Goal: Navigation & Orientation: Find specific page/section

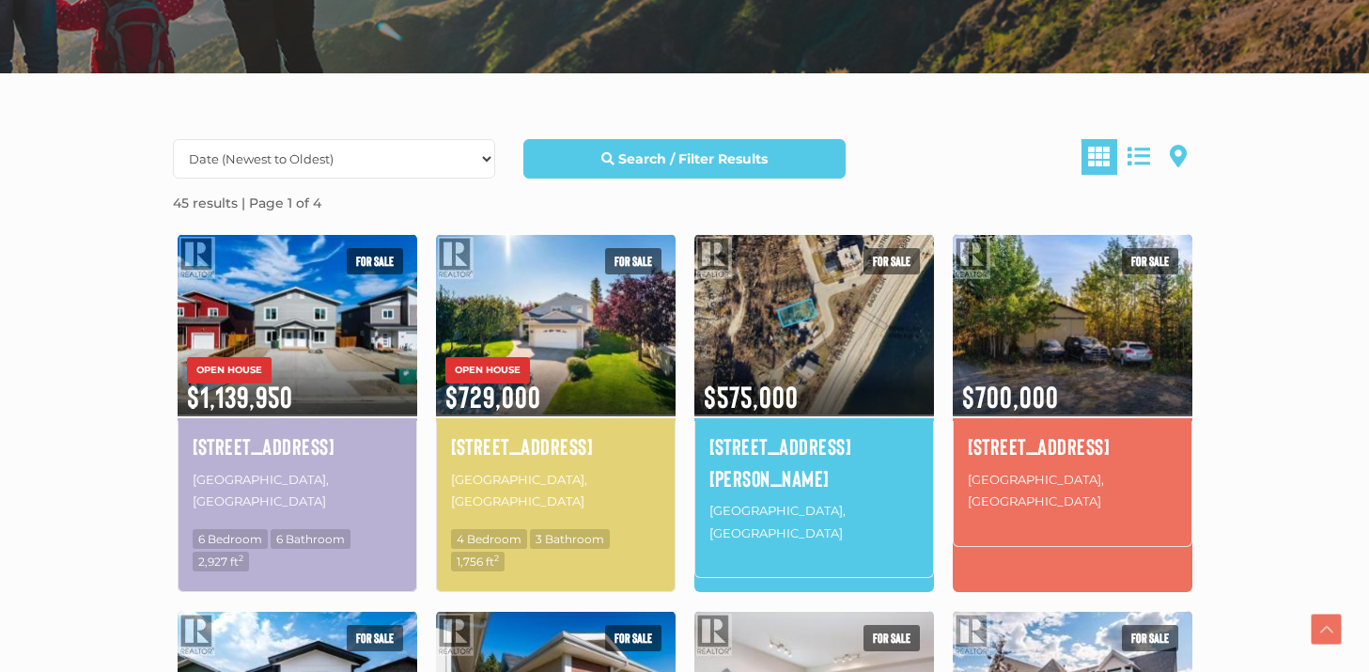
scroll to position [480, 0]
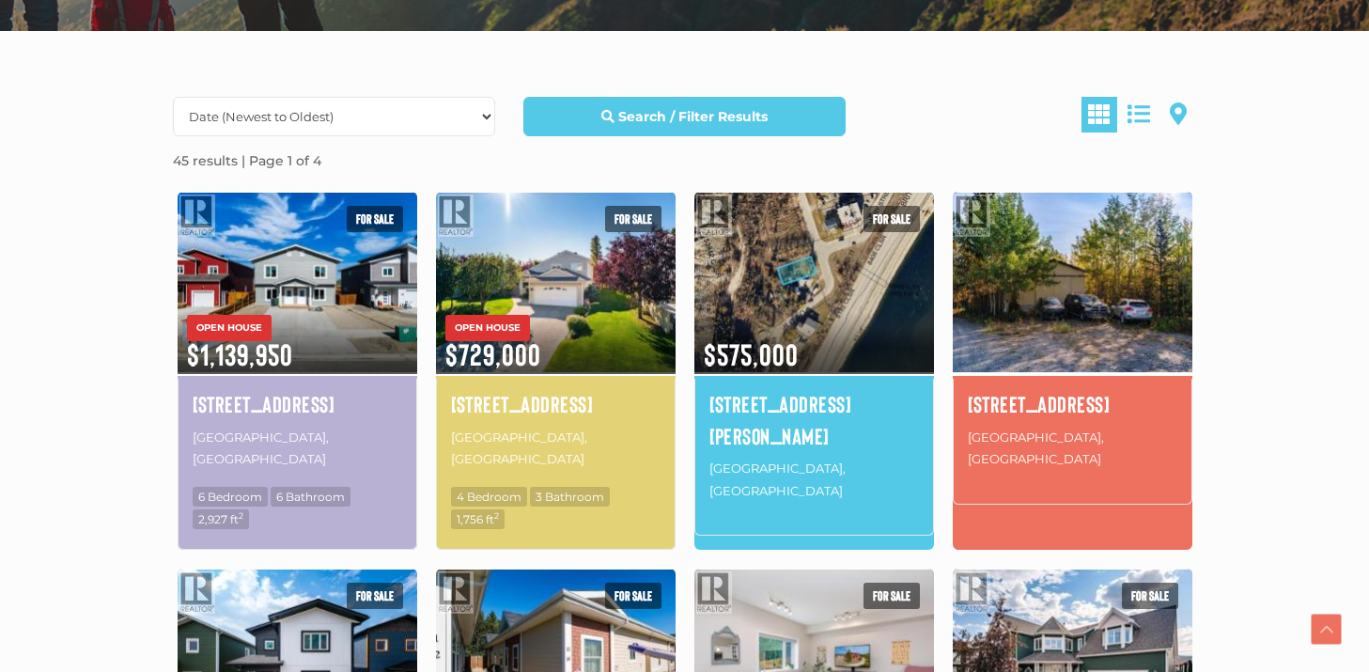
click at [1112, 297] on img at bounding box center [1073, 282] width 240 height 187
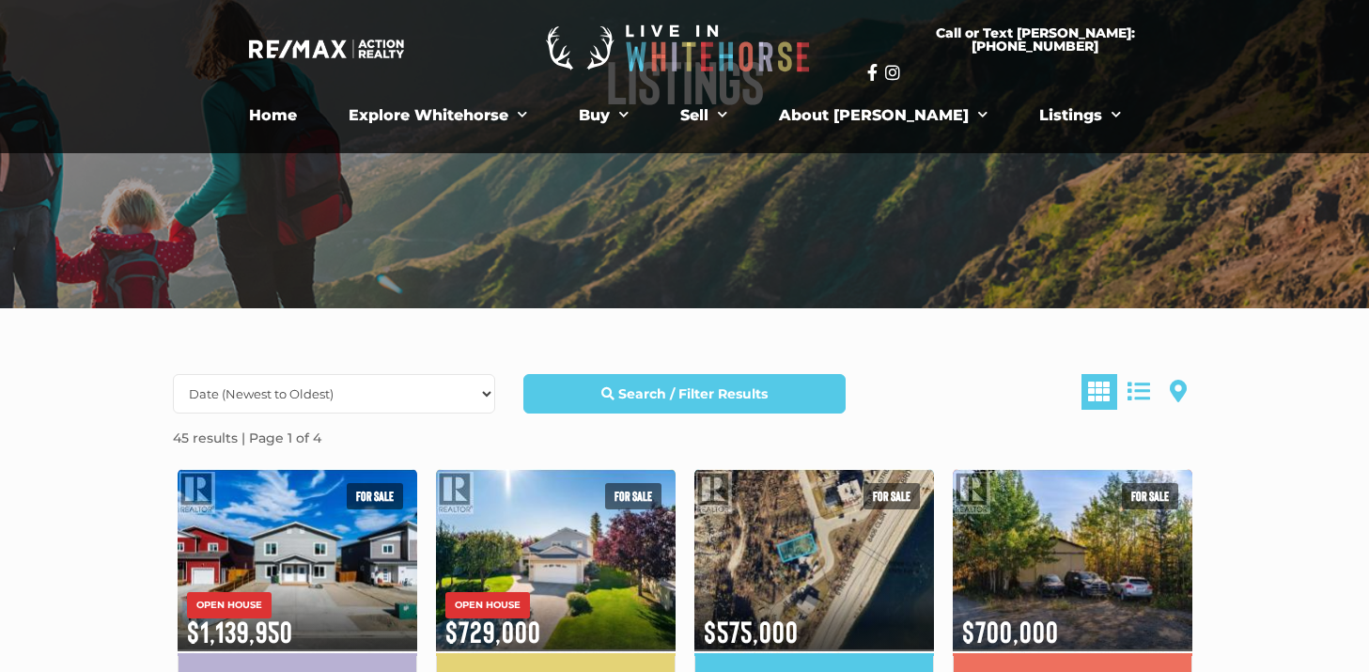
scroll to position [0, 0]
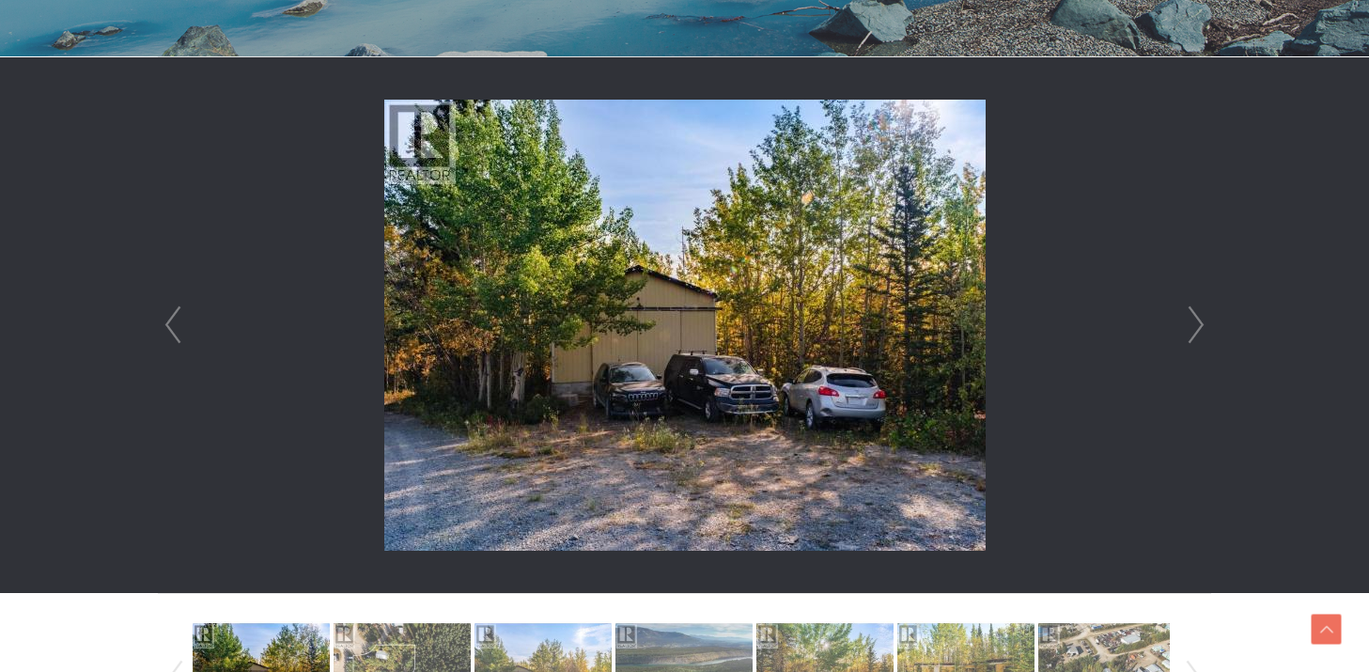
scroll to position [518, 0]
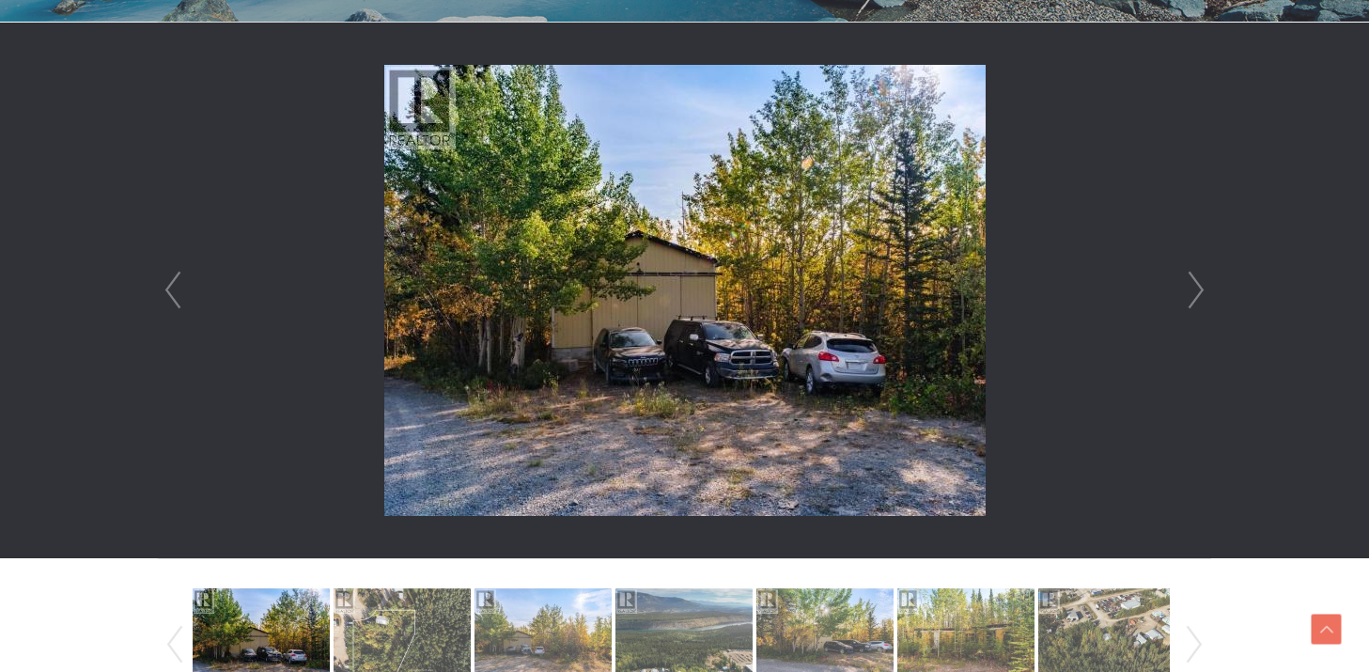
click at [1192, 287] on link "Next" at bounding box center [1196, 291] width 28 height 536
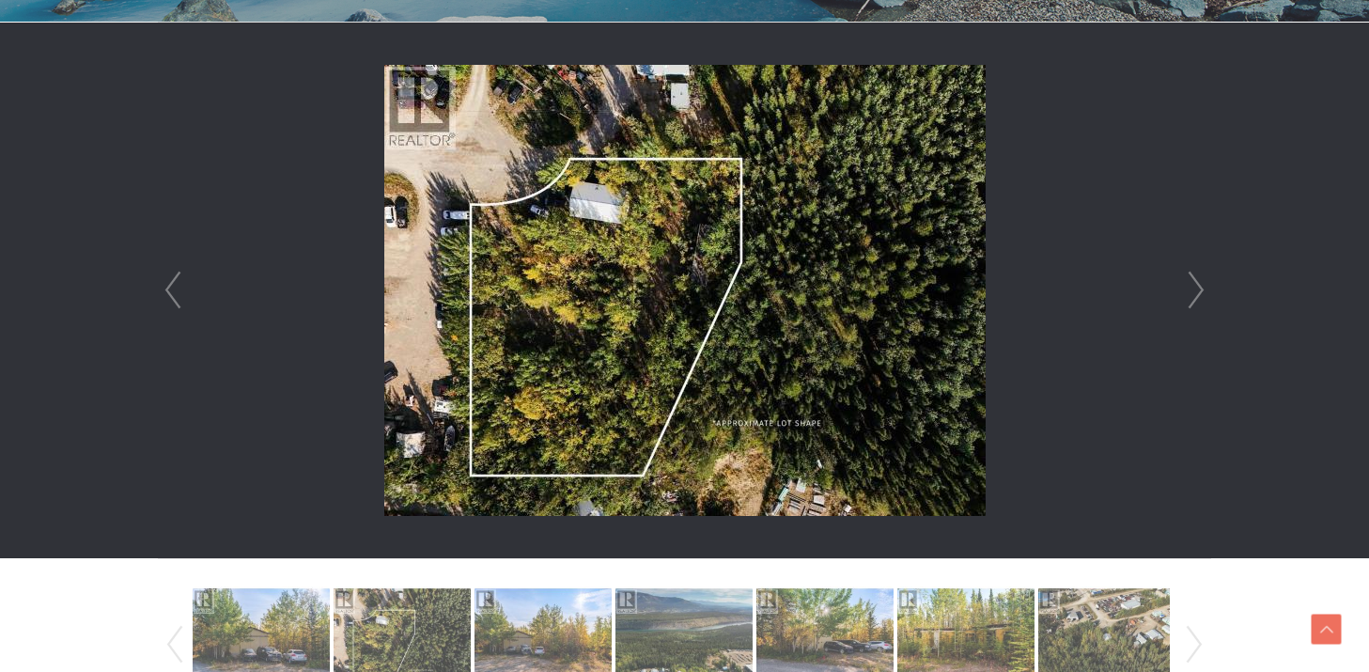
click at [1192, 287] on link "Next" at bounding box center [1196, 291] width 28 height 536
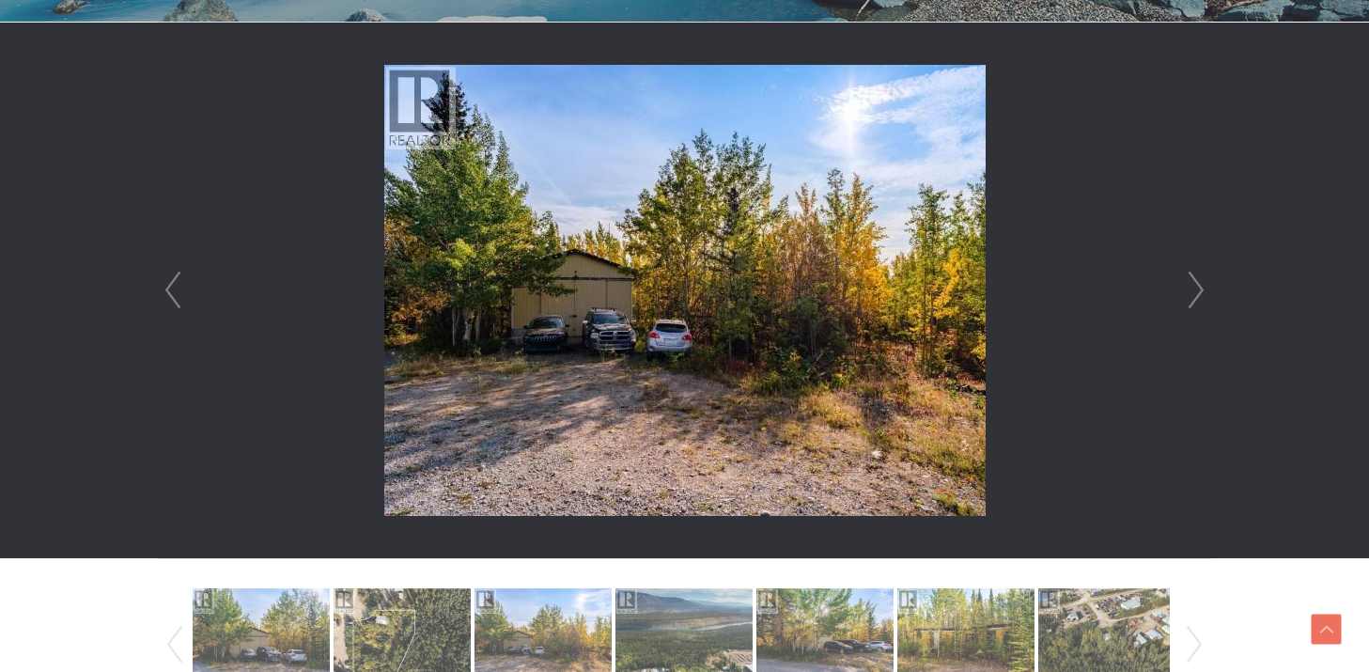
click at [1192, 287] on link "Next" at bounding box center [1196, 291] width 28 height 536
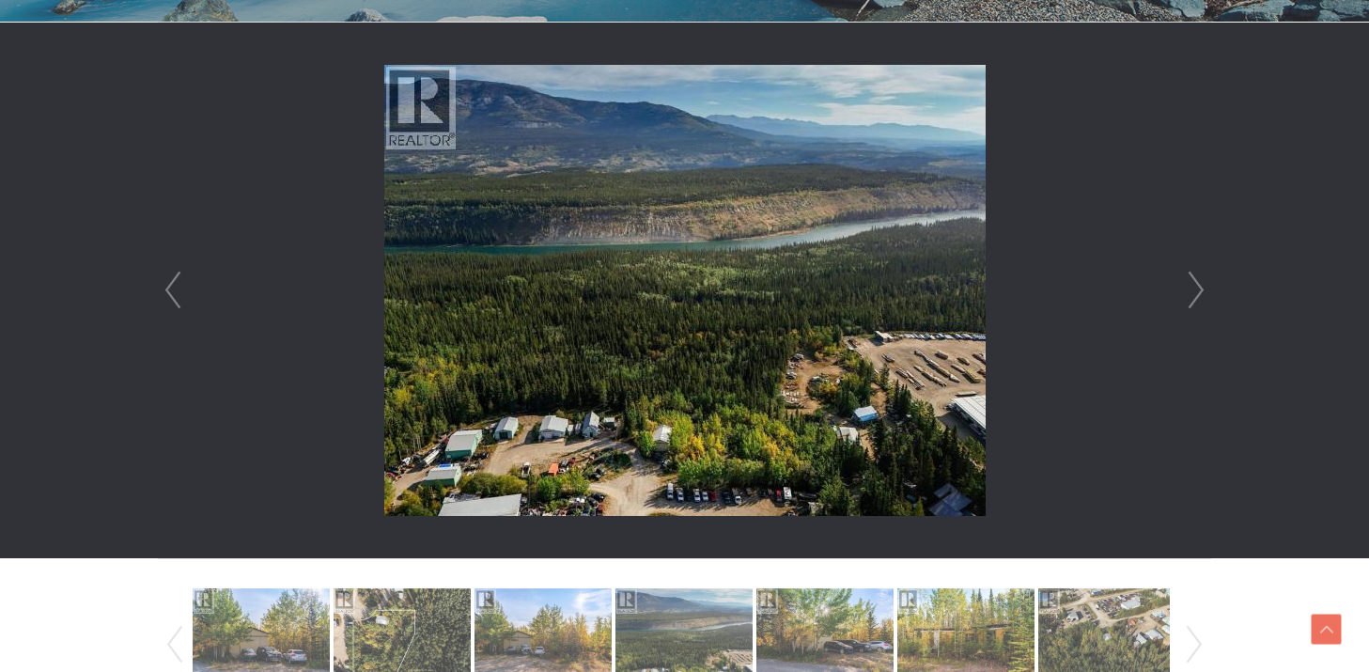
click at [1192, 287] on link "Next" at bounding box center [1196, 291] width 28 height 536
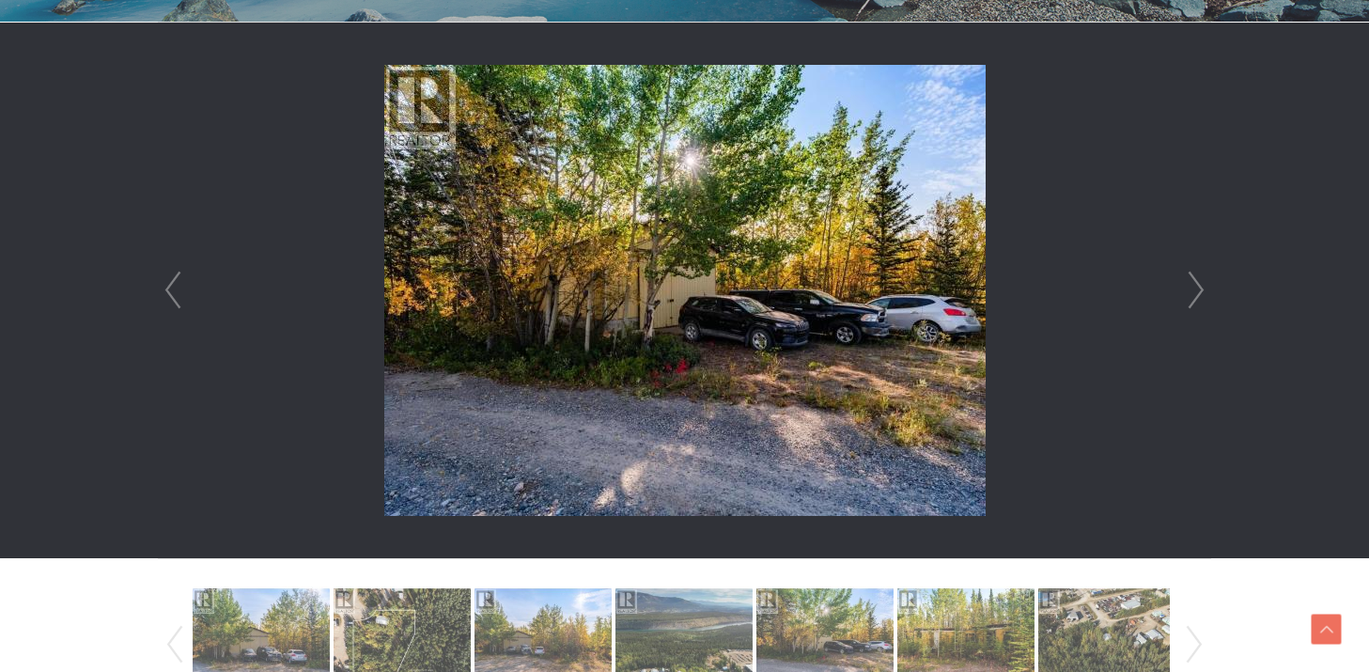
click at [1192, 287] on link "Next" at bounding box center [1196, 291] width 28 height 536
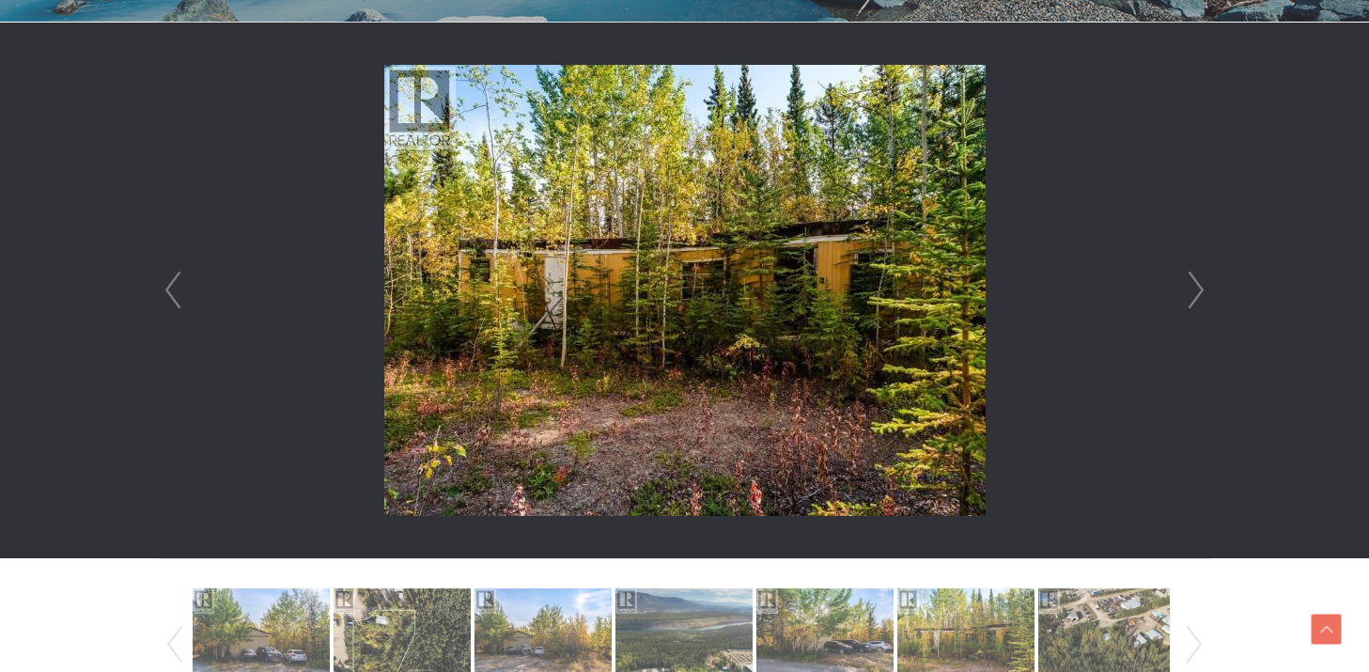
click at [1192, 287] on link "Next" at bounding box center [1196, 291] width 28 height 536
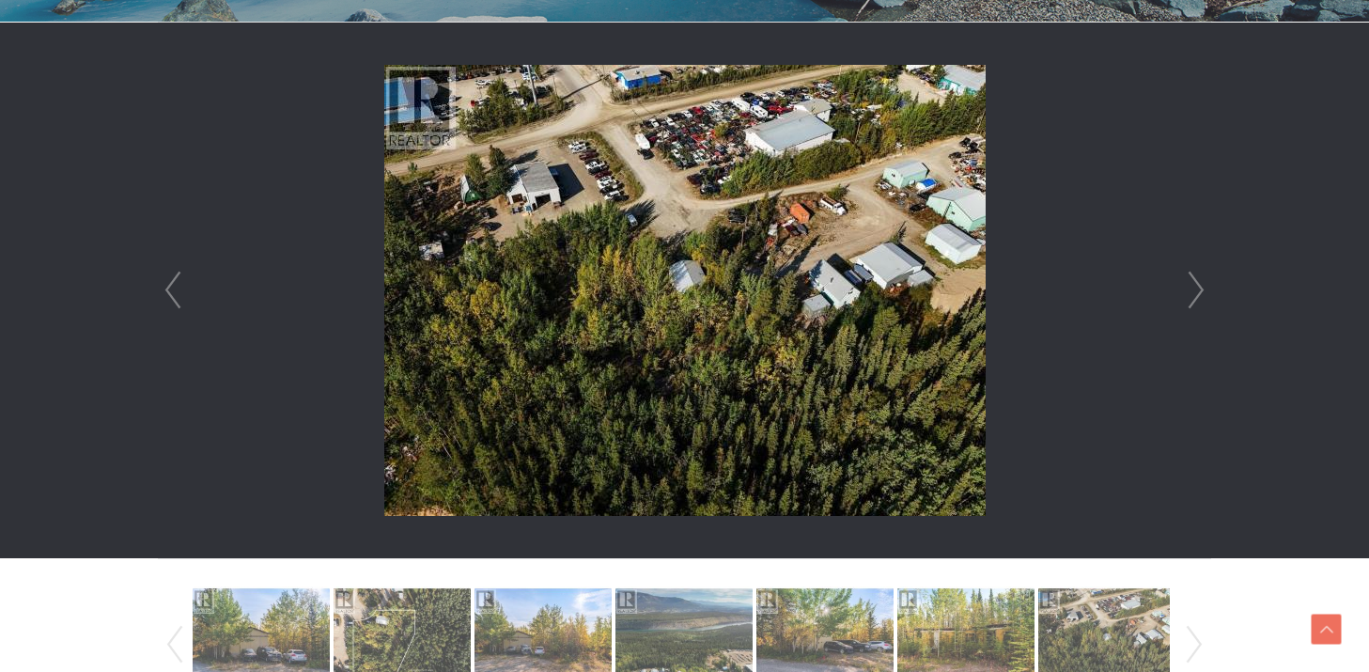
click at [1192, 287] on link "Next" at bounding box center [1196, 291] width 28 height 536
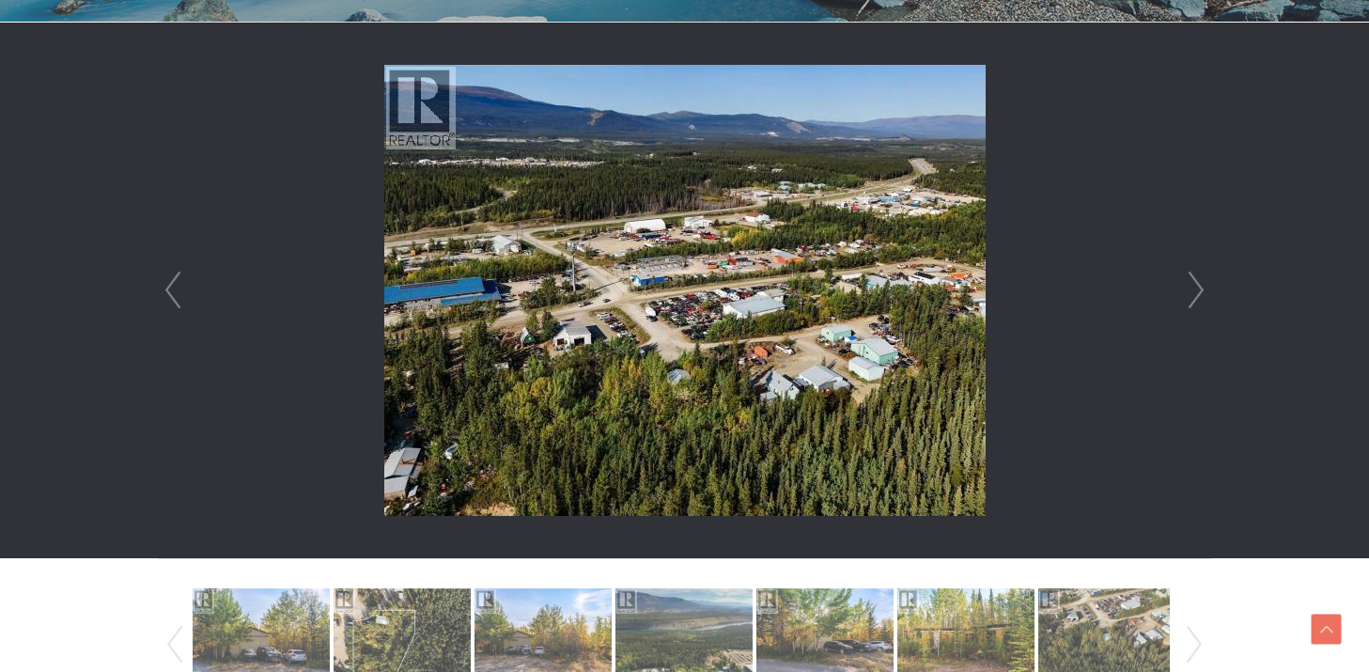
click at [1192, 287] on link "Next" at bounding box center [1196, 291] width 28 height 536
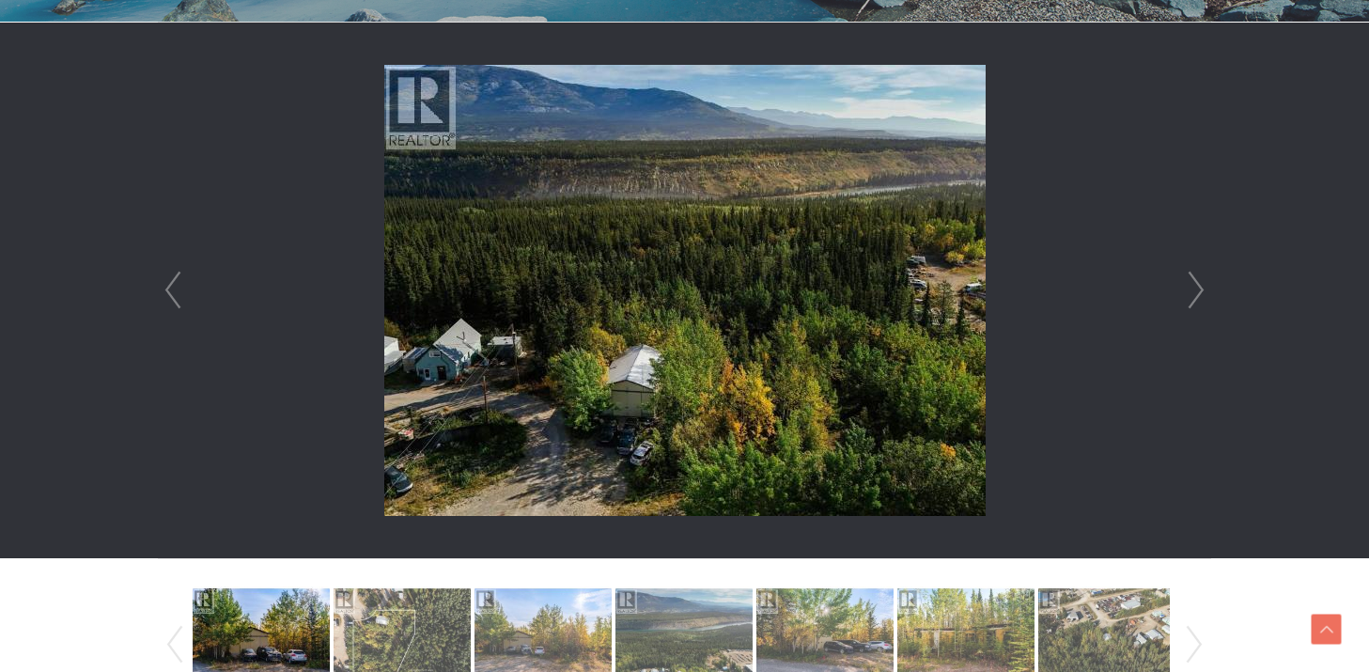
click at [1192, 287] on link "Next" at bounding box center [1196, 291] width 28 height 536
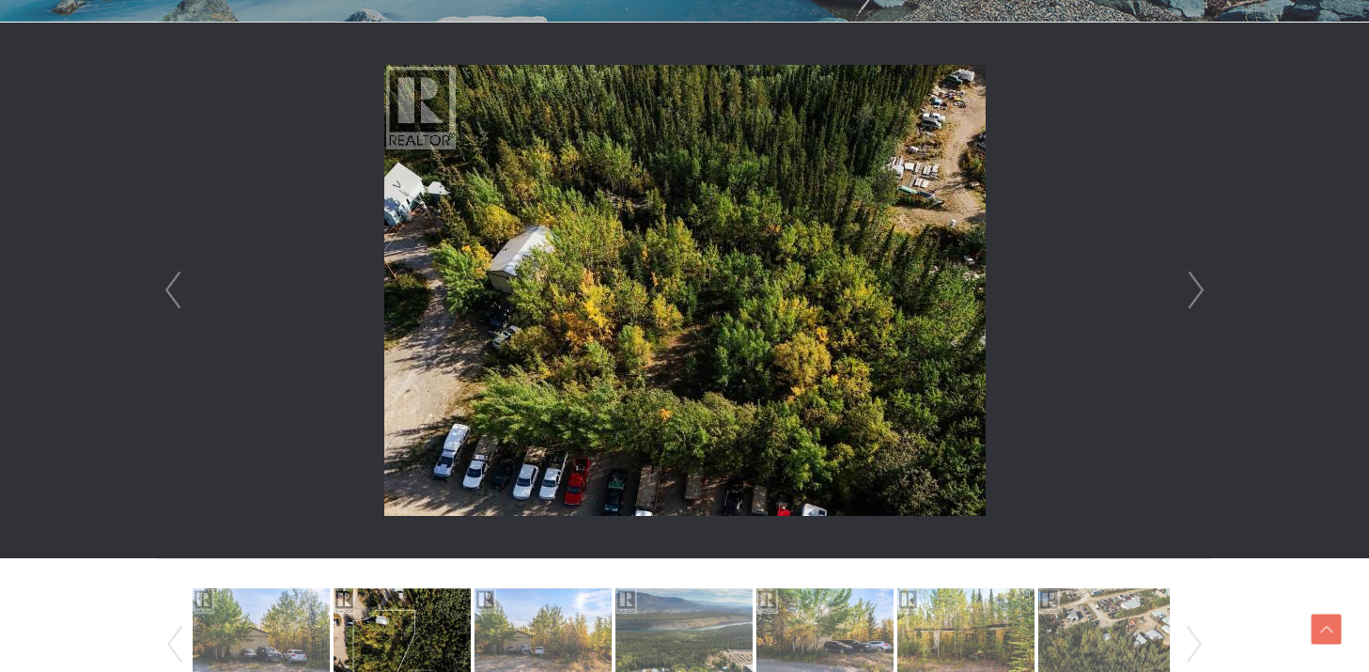
click at [1192, 287] on link "Next" at bounding box center [1196, 291] width 28 height 536
